Goal: Obtain resource: Download file/media

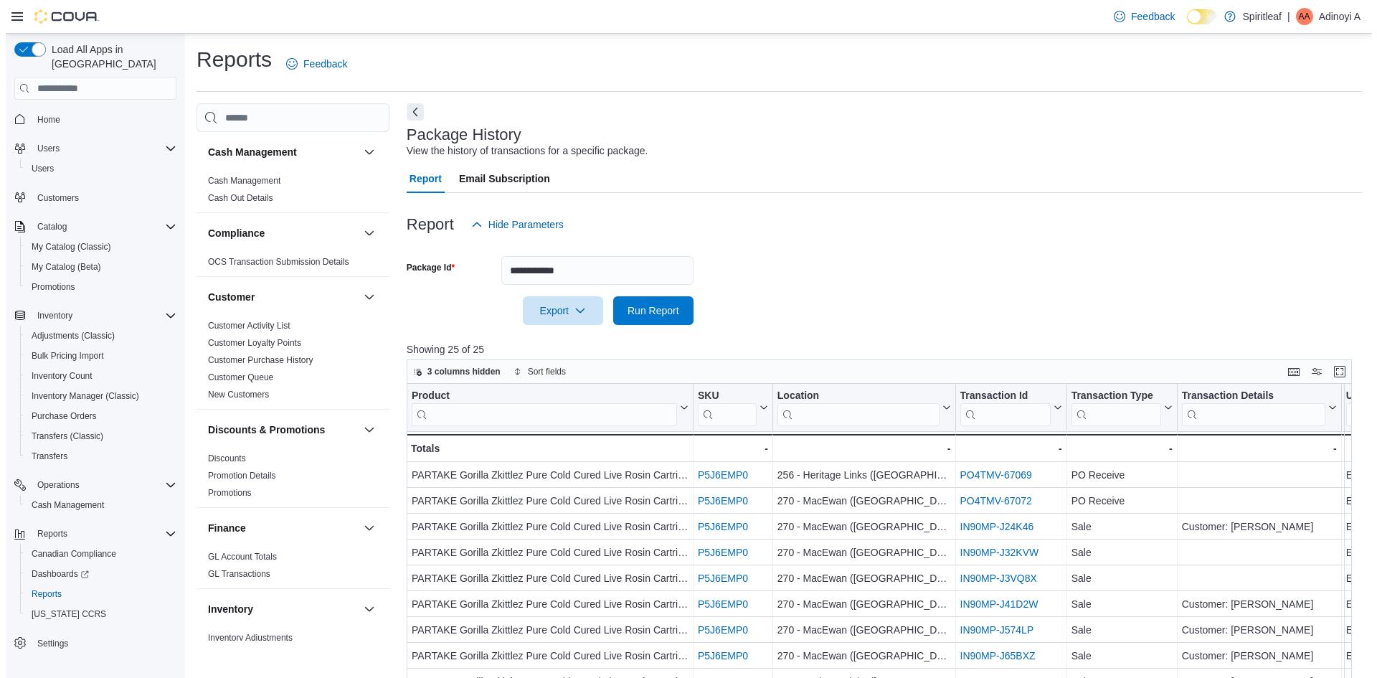
scroll to position [502, 0]
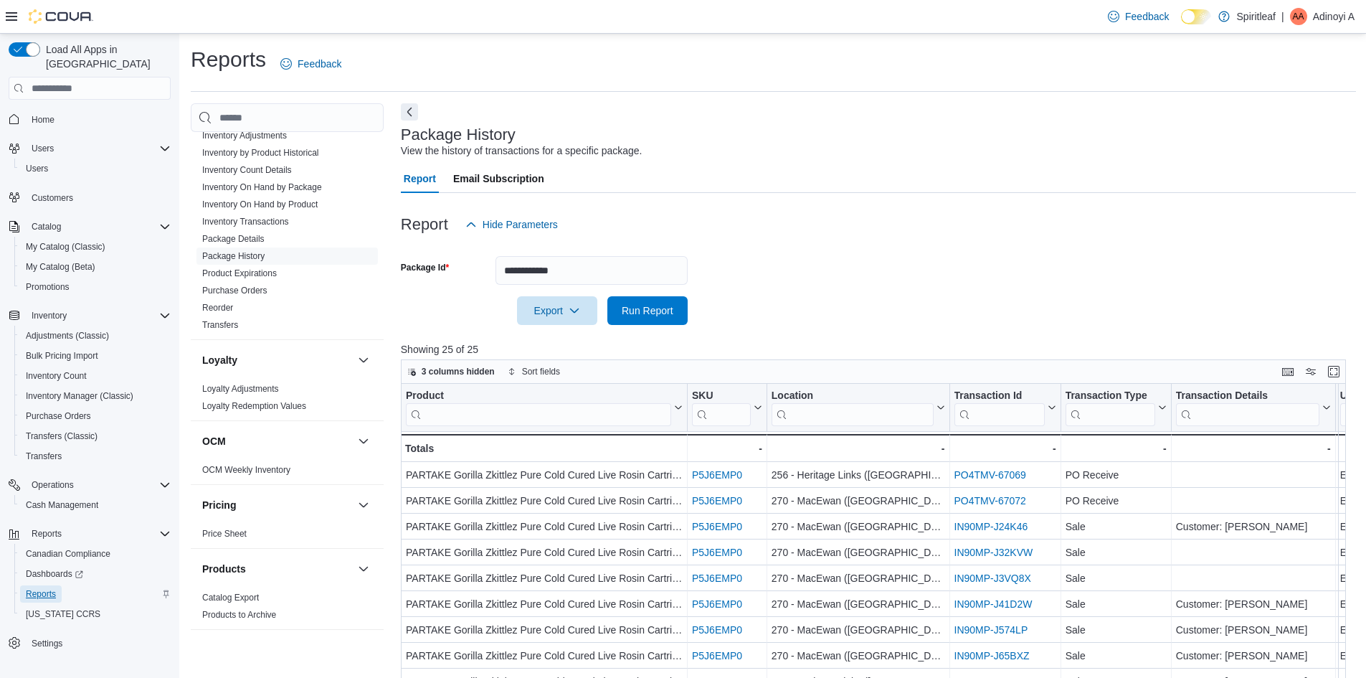
click at [54, 588] on span "Reports" at bounding box center [41, 593] width 30 height 11
click at [310, 207] on link "Inventory On Hand by Product" at bounding box center [259, 204] width 115 height 10
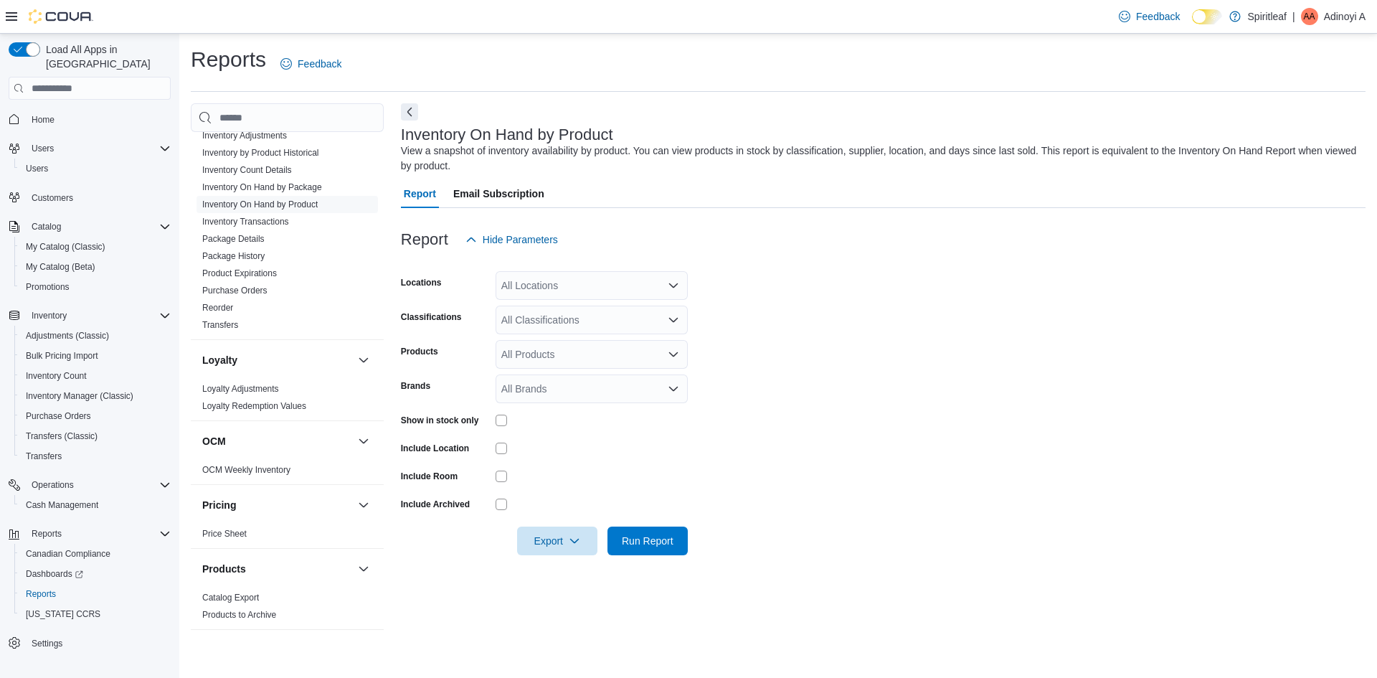
click at [599, 288] on div "All Locations" at bounding box center [591, 285] width 192 height 29
type input "***"
click at [605, 308] on span "270 - MacEwan ([GEOGRAPHIC_DATA])" at bounding box center [640, 310] width 184 height 14
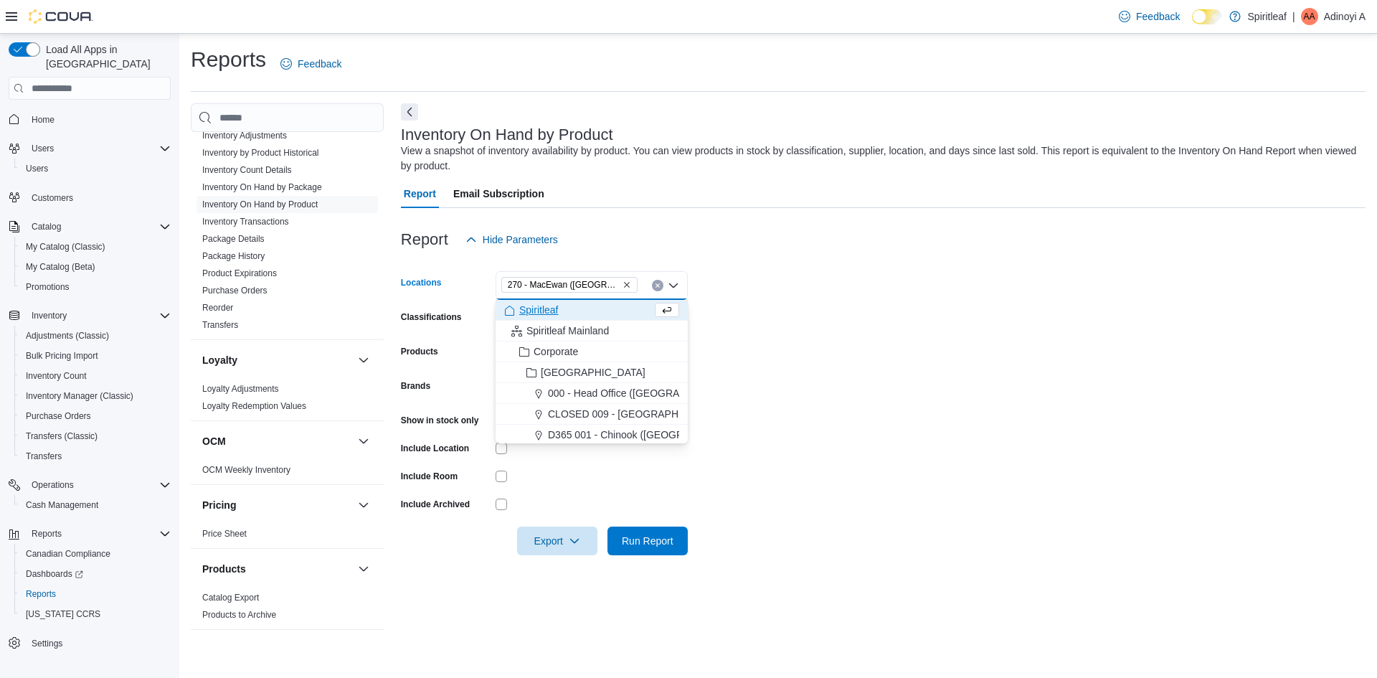
click at [939, 315] on form "Locations 270 - [GEOGRAPHIC_DATA] ([GEOGRAPHIC_DATA]) Combo box. Selected. 270 …" at bounding box center [883, 404] width 964 height 301
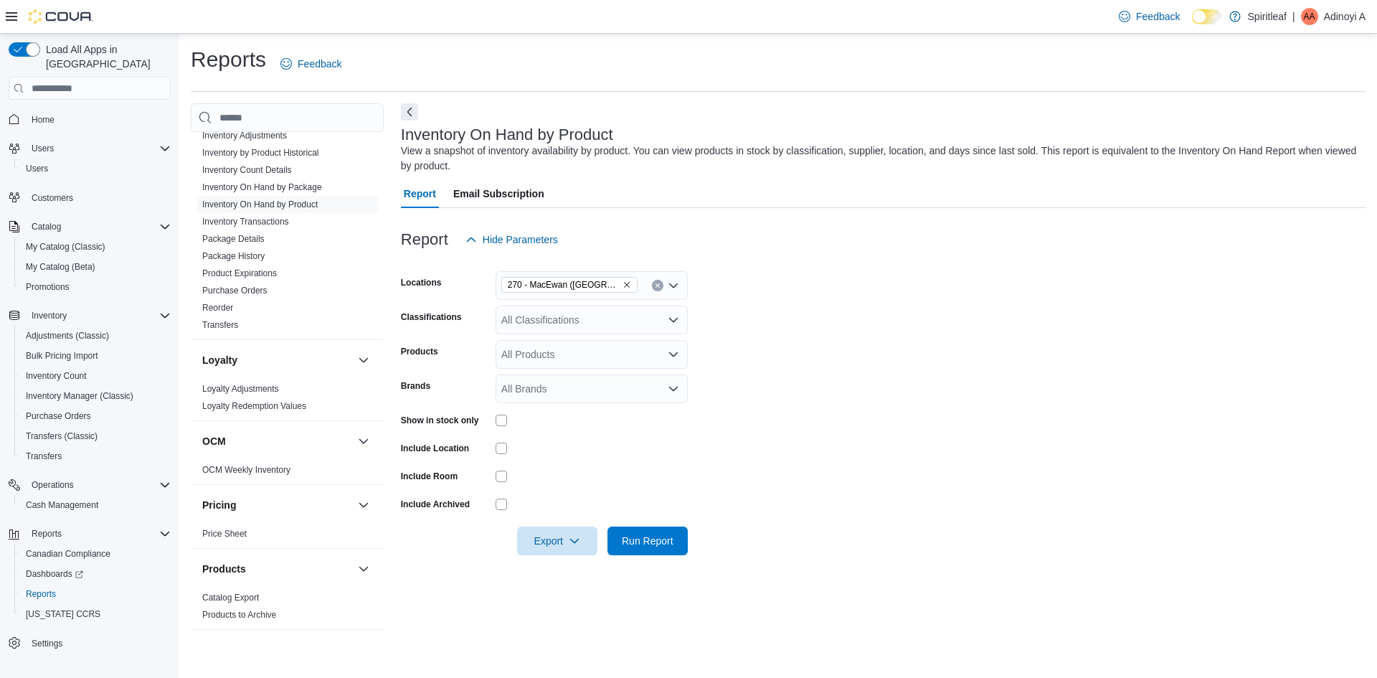
click at [537, 324] on div "All Classifications" at bounding box center [591, 319] width 192 height 29
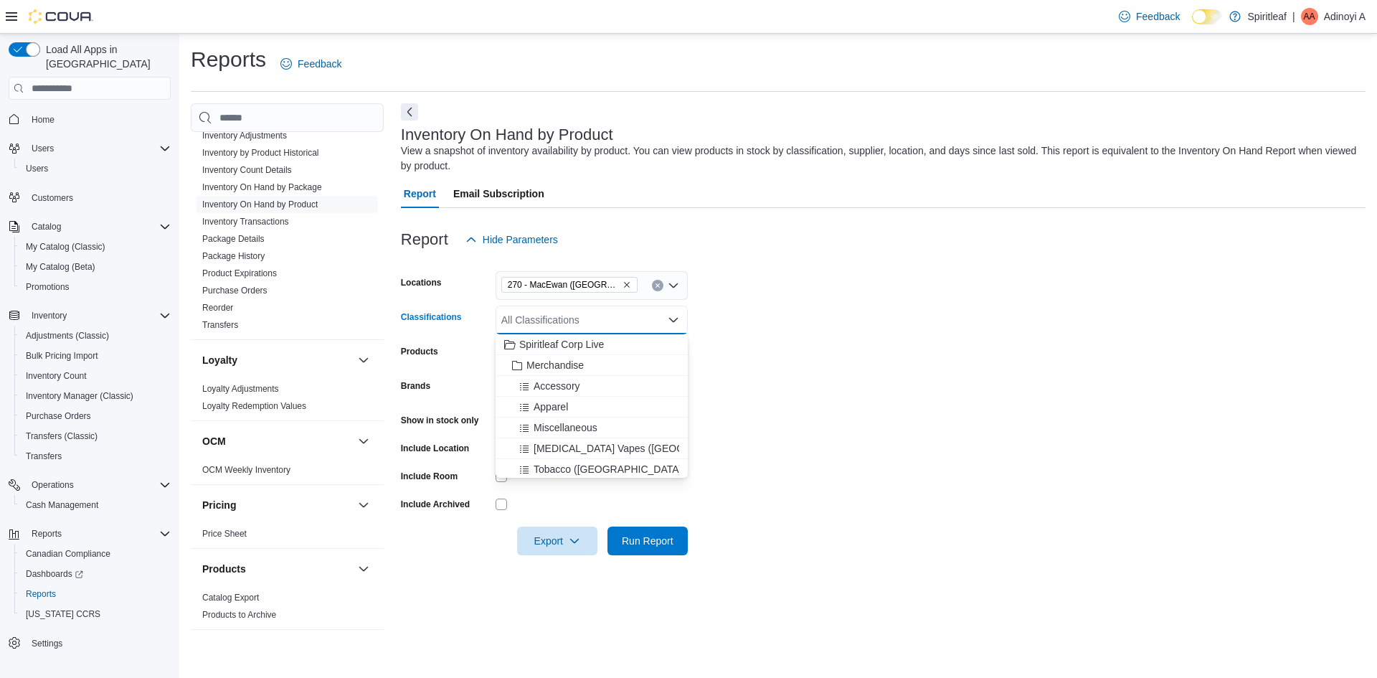
click at [954, 338] on form "Locations 270 - [GEOGRAPHIC_DATA] ([GEOGRAPHIC_DATA]) Classifications All Class…" at bounding box center [883, 404] width 964 height 301
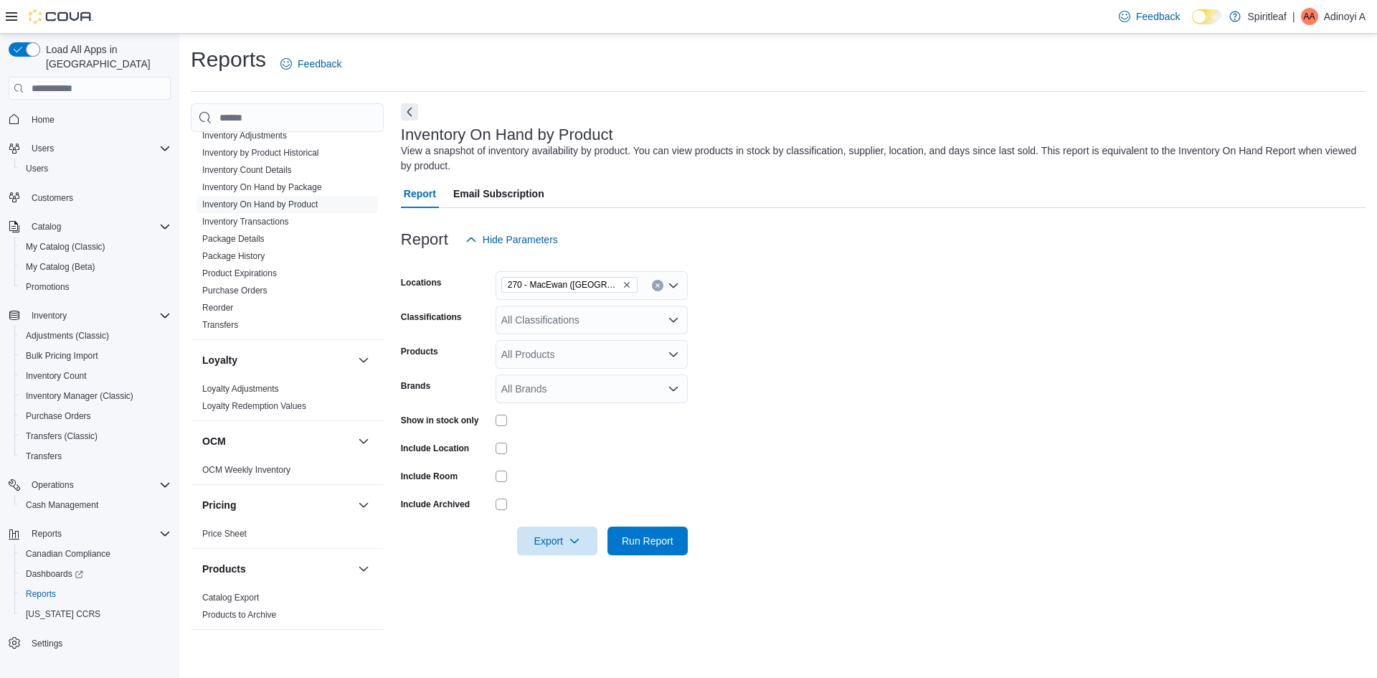
click at [571, 336] on form "Locations 270 - [GEOGRAPHIC_DATA] ([GEOGRAPHIC_DATA]) Classifications All Class…" at bounding box center [883, 404] width 964 height 301
click at [574, 323] on div "All Classifications" at bounding box center [591, 319] width 192 height 29
type input "**"
click at [577, 343] on span "Dried Flower" at bounding box center [554, 344] width 57 height 14
type input "****"
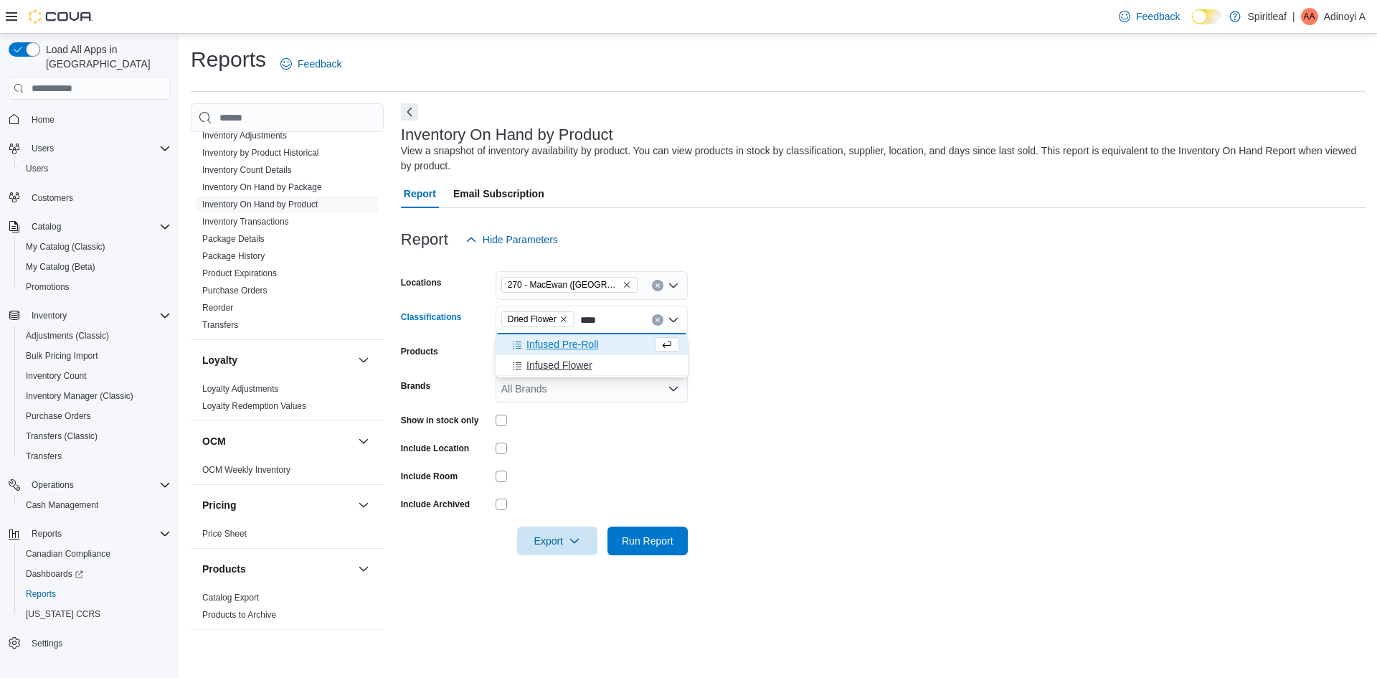
click at [591, 358] on span "Infused Flower" at bounding box center [559, 365] width 66 height 14
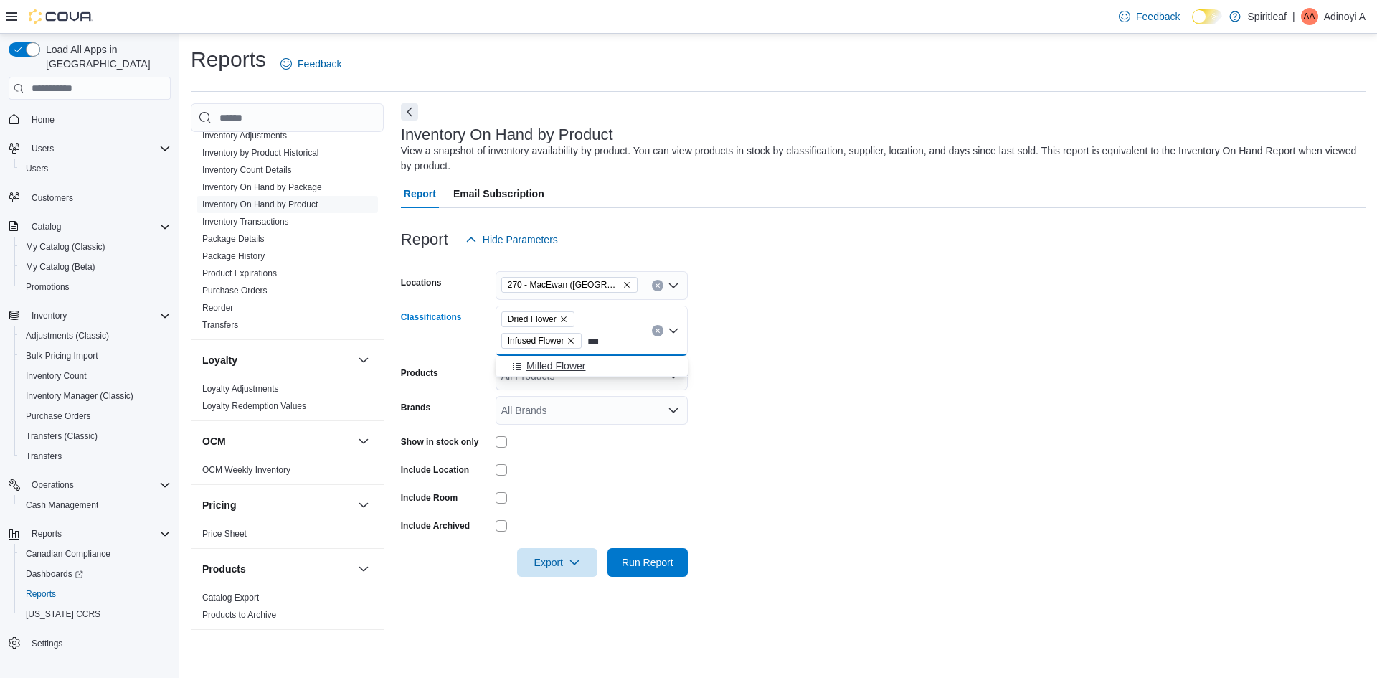
type input "***"
click at [576, 365] on span "Milled Flower" at bounding box center [555, 365] width 59 height 14
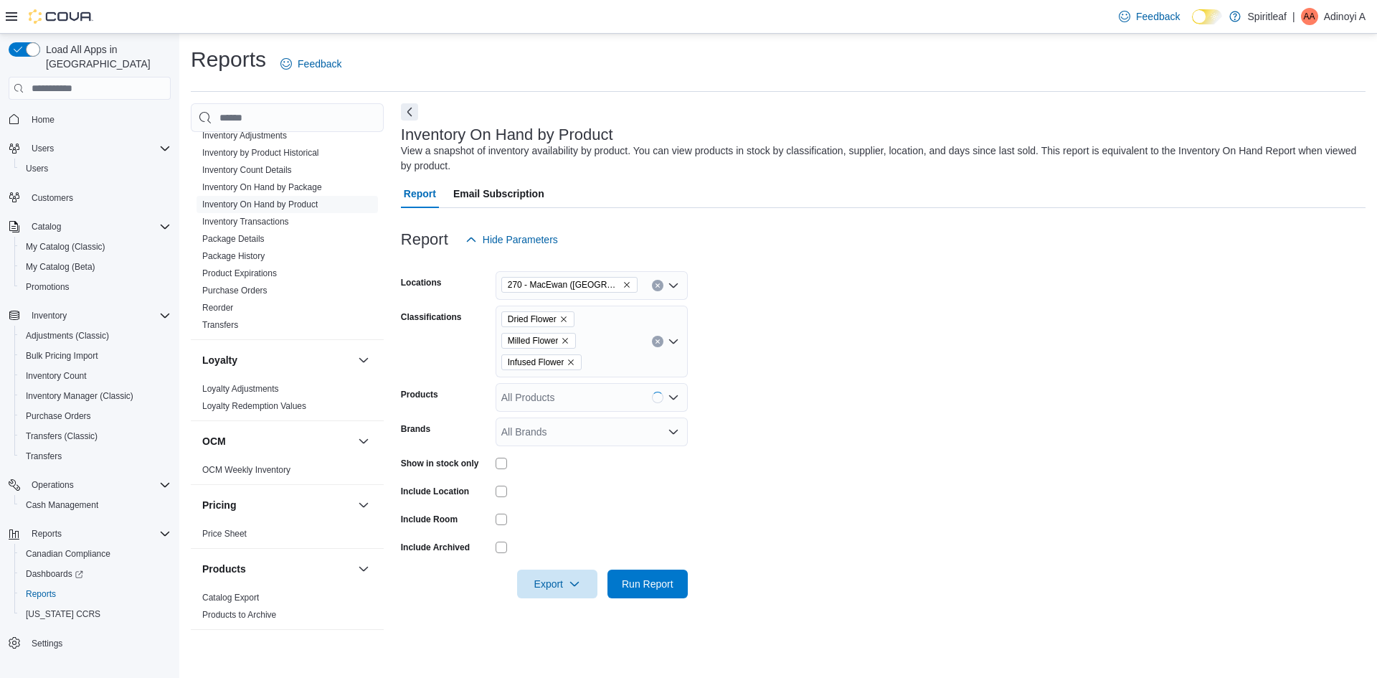
click at [1035, 460] on form "Locations 270 - [GEOGRAPHIC_DATA] ([GEOGRAPHIC_DATA]) Classifications Dried Flo…" at bounding box center [883, 426] width 964 height 344
click at [577, 586] on icon "button" at bounding box center [574, 582] width 11 height 11
click at [586, 493] on span "Export to Excel" at bounding box center [559, 497] width 65 height 11
click at [1026, 300] on form "Locations 270 - [GEOGRAPHIC_DATA] ([GEOGRAPHIC_DATA]) Classifications Dried Flo…" at bounding box center [883, 426] width 964 height 344
